Goal: Understand process/instructions: Learn how to perform a task or action

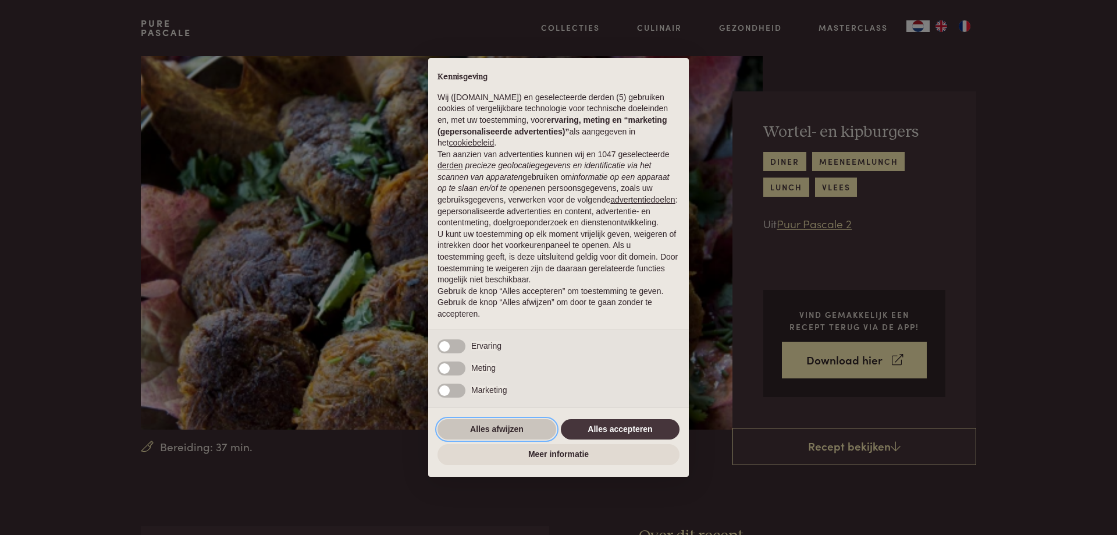
click at [505, 424] on button "Alles afwijzen" at bounding box center [497, 429] width 119 height 21
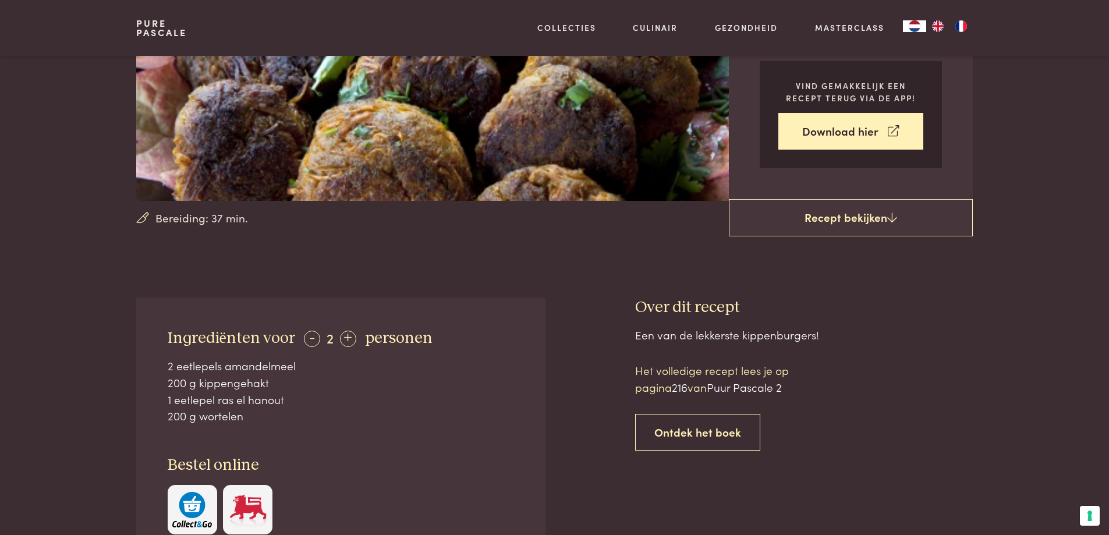
scroll to position [233, 0]
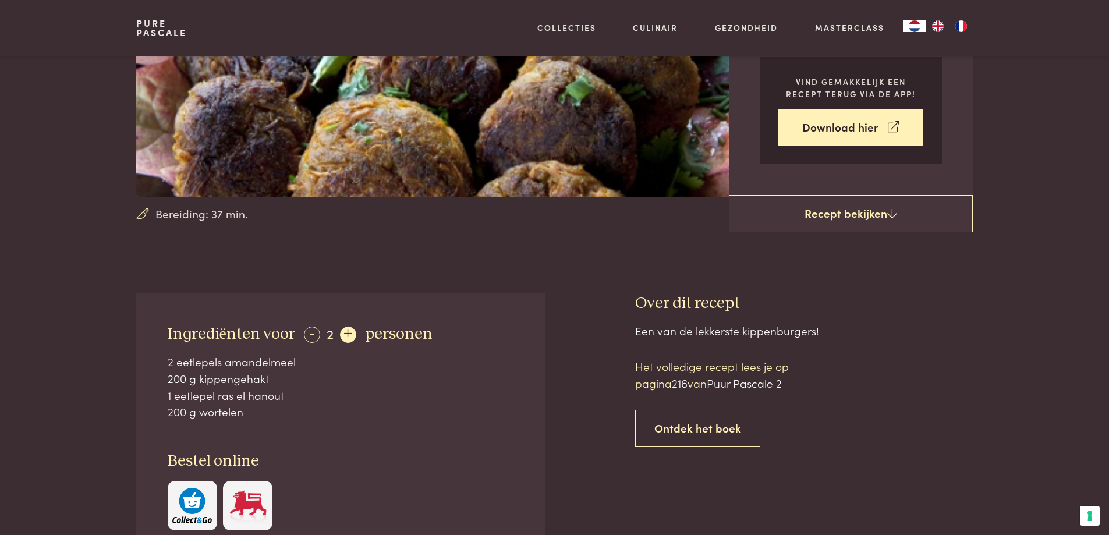
click at [356, 342] on div "+" at bounding box center [348, 334] width 16 height 16
click at [319, 342] on div "-" at bounding box center [312, 334] width 16 height 16
click at [356, 343] on div "+" at bounding box center [348, 334] width 16 height 16
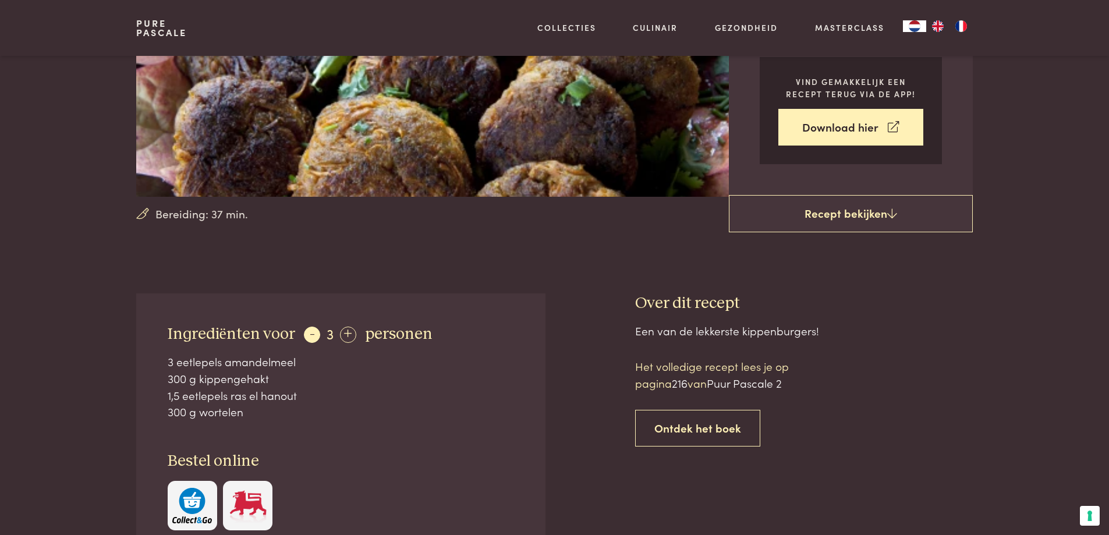
click at [318, 343] on div "-" at bounding box center [312, 334] width 16 height 16
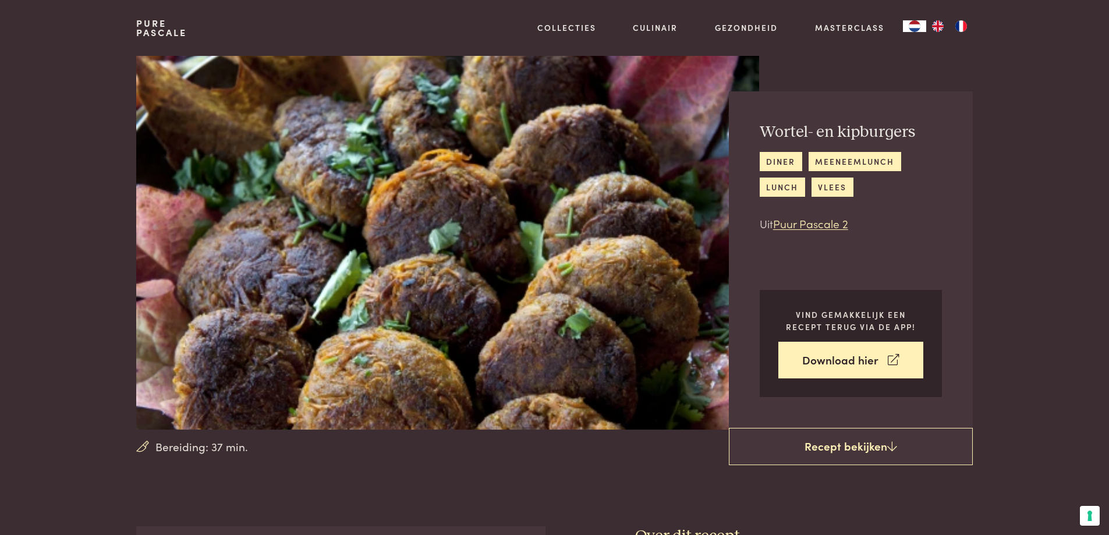
scroll to position [116, 0]
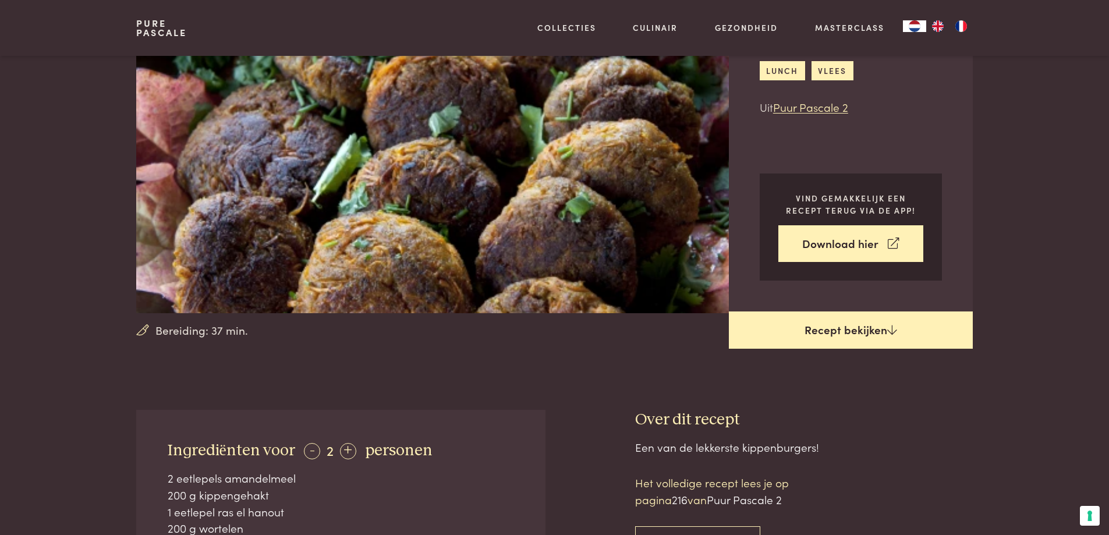
click at [889, 332] on icon at bounding box center [892, 329] width 10 height 11
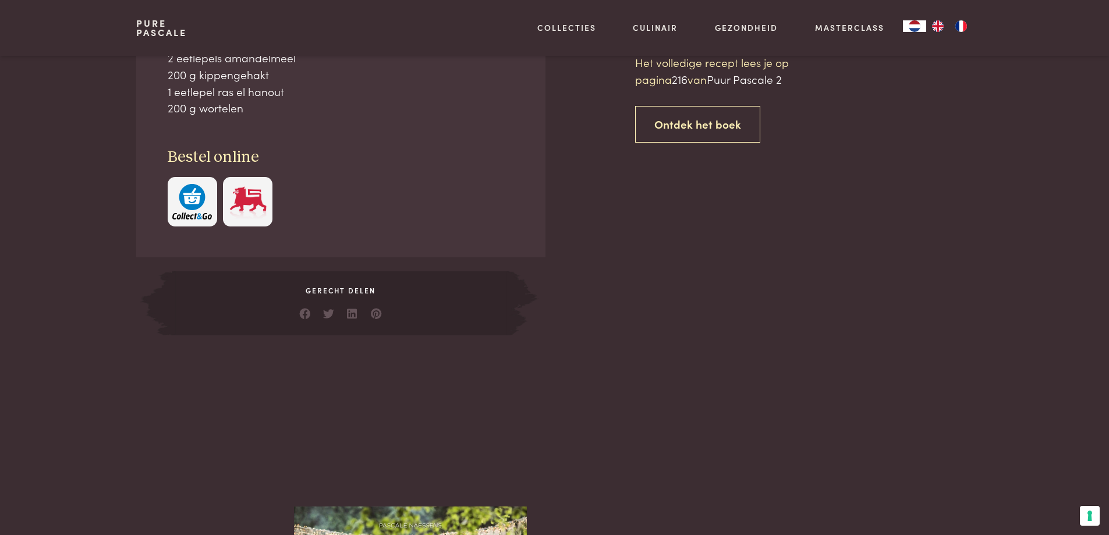
scroll to position [537, 0]
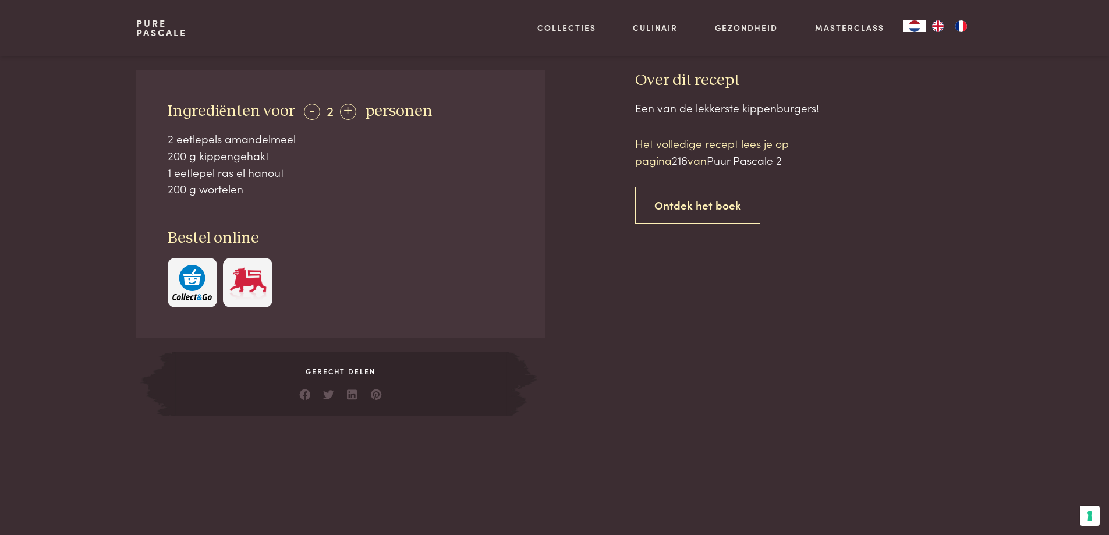
scroll to position [304, 0]
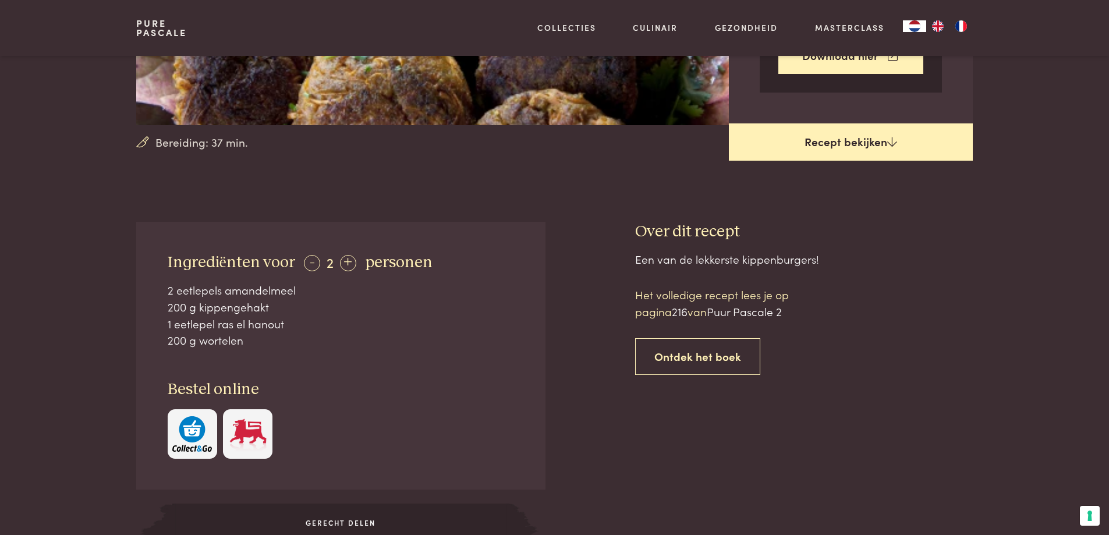
click at [893, 141] on link "Recept bekijken" at bounding box center [851, 141] width 244 height 37
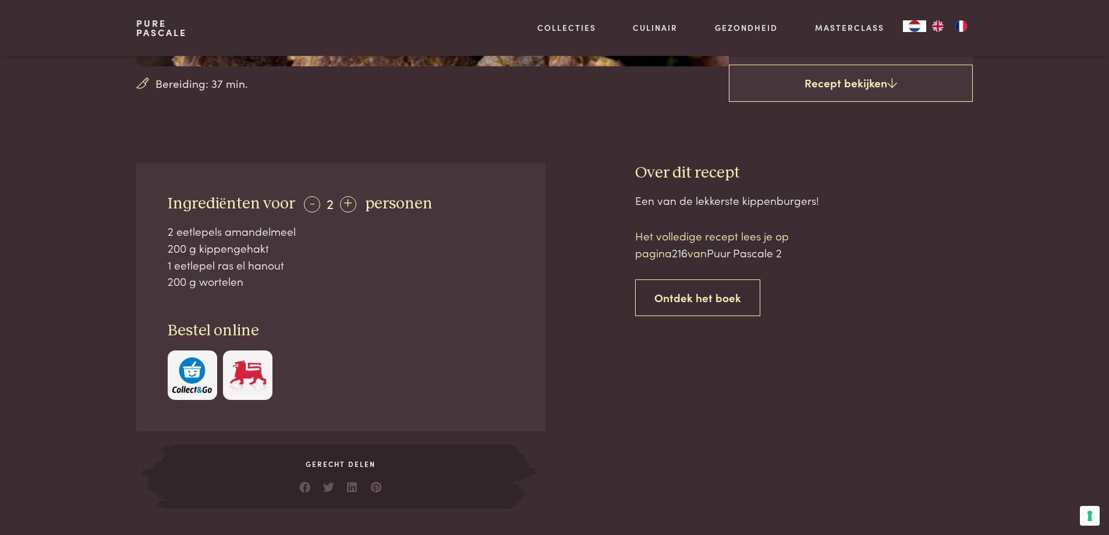
scroll to position [363, 0]
click at [706, 317] on link "Ontdek het boek" at bounding box center [697, 298] width 125 height 37
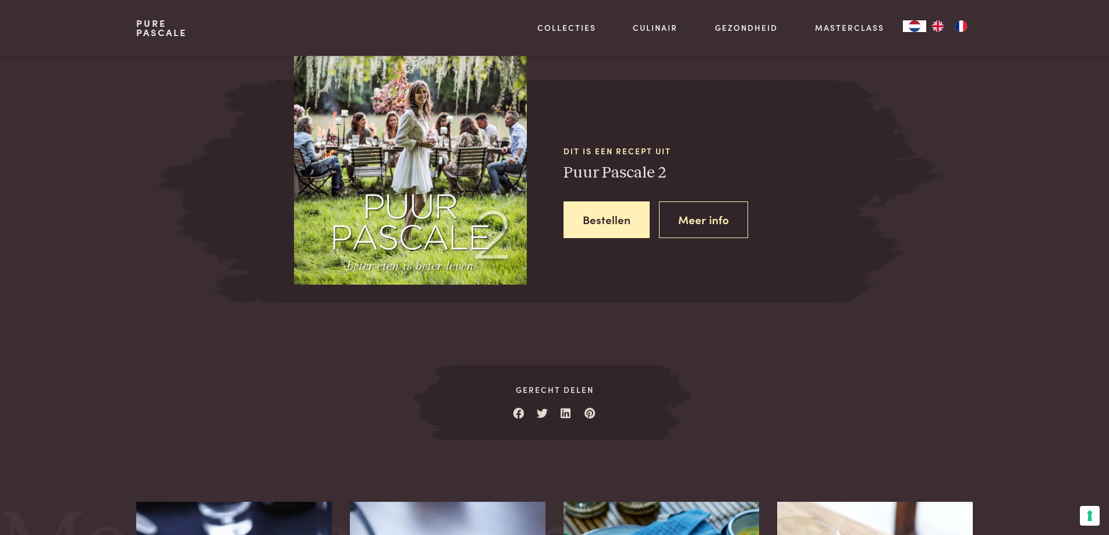
scroll to position [1033, 0]
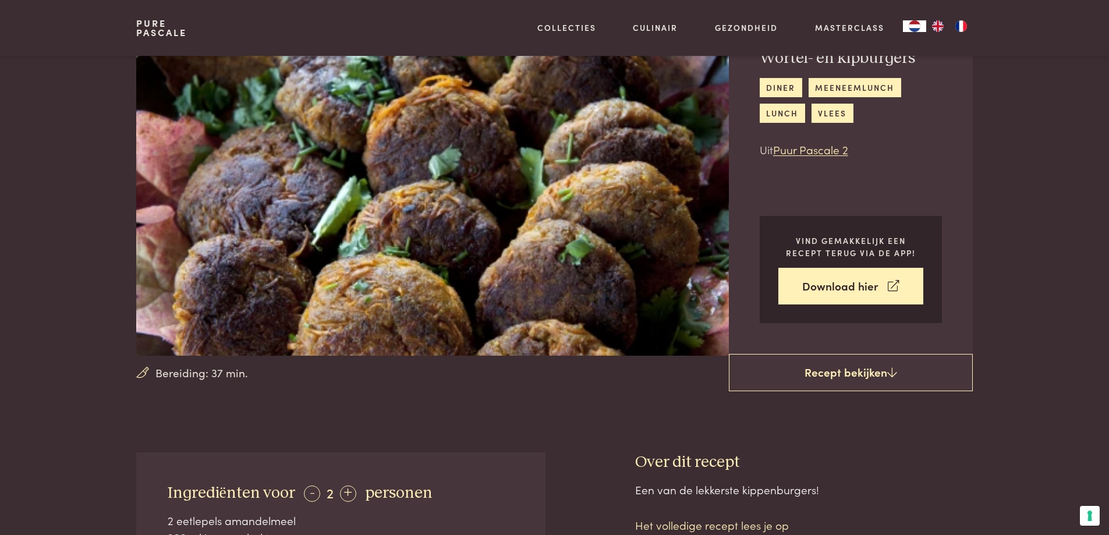
scroll to position [175, 0]
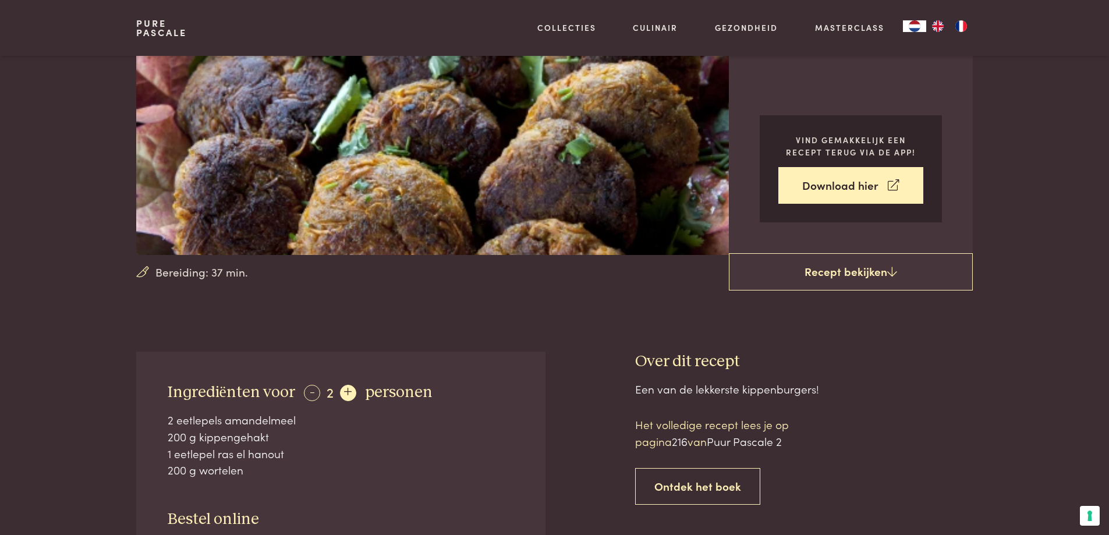
click at [356, 399] on div "+" at bounding box center [348, 393] width 16 height 16
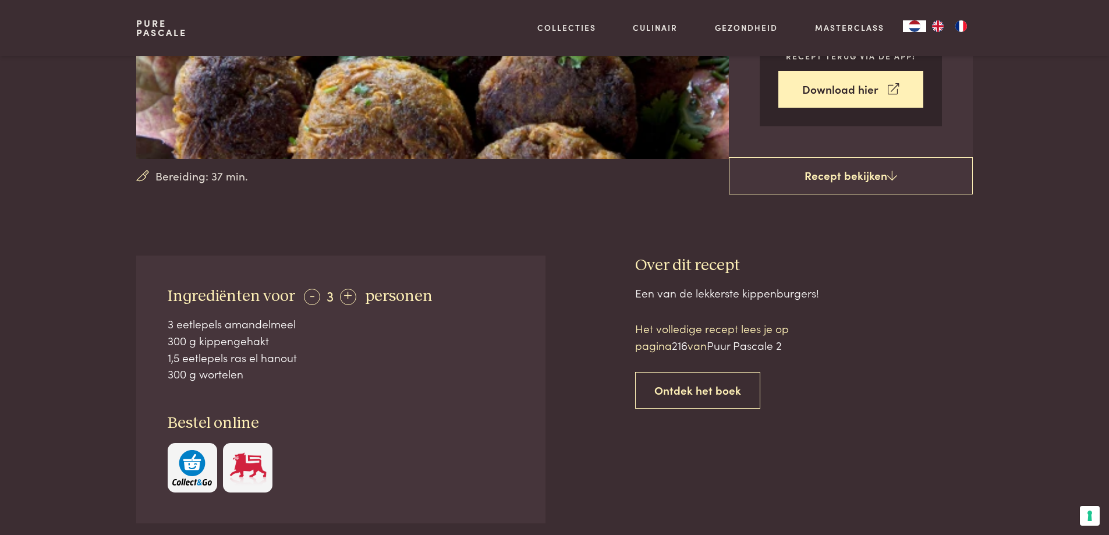
scroll to position [291, 0]
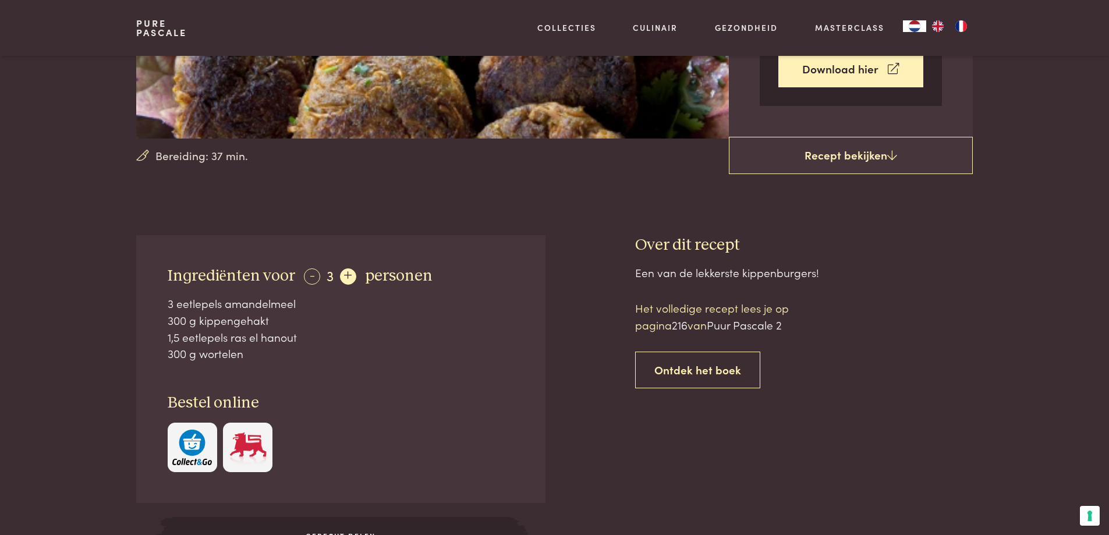
click at [356, 285] on div "+" at bounding box center [348, 276] width 16 height 16
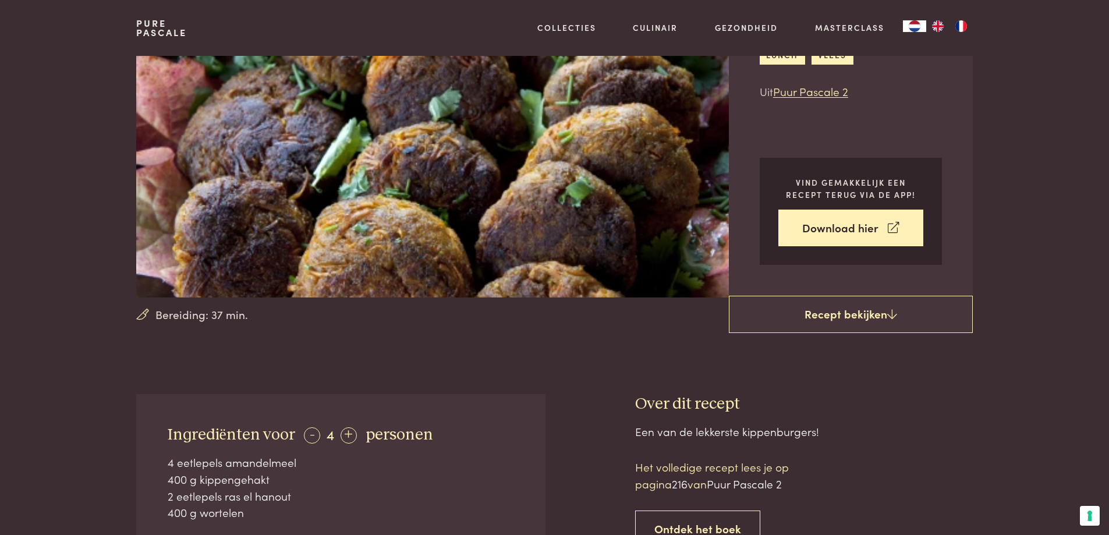
scroll to position [0, 0]
